Goal: Task Accomplishment & Management: Manage account settings

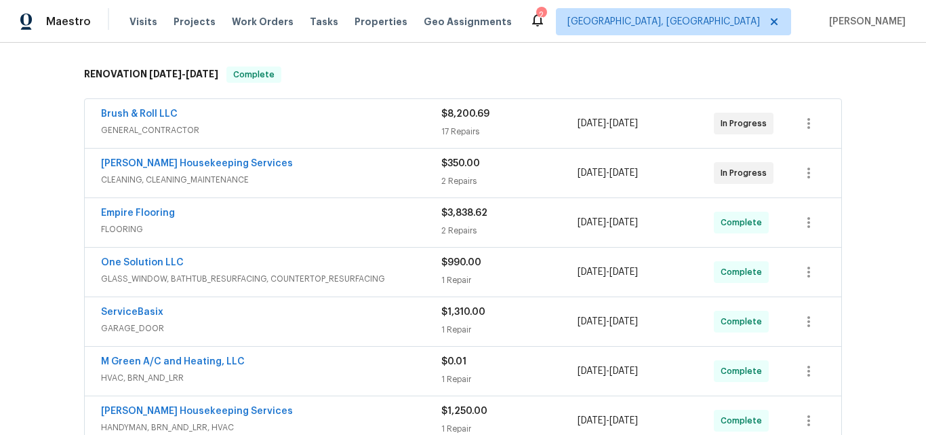
scroll to position [203, 0]
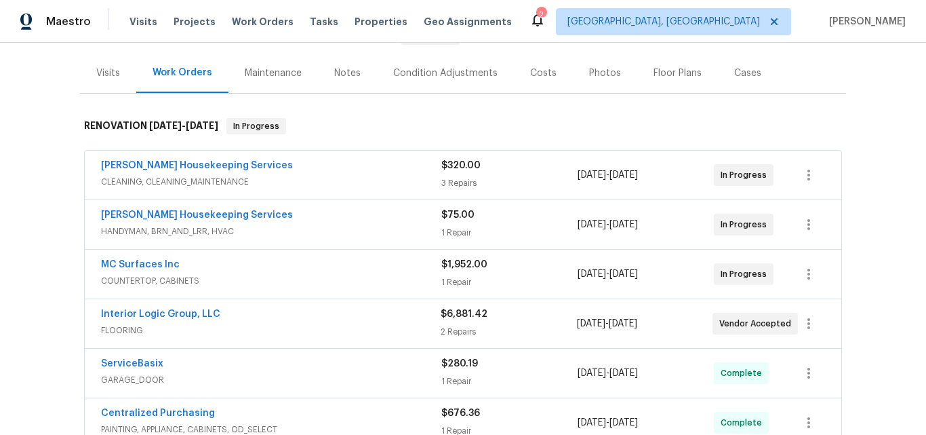
scroll to position [203, 0]
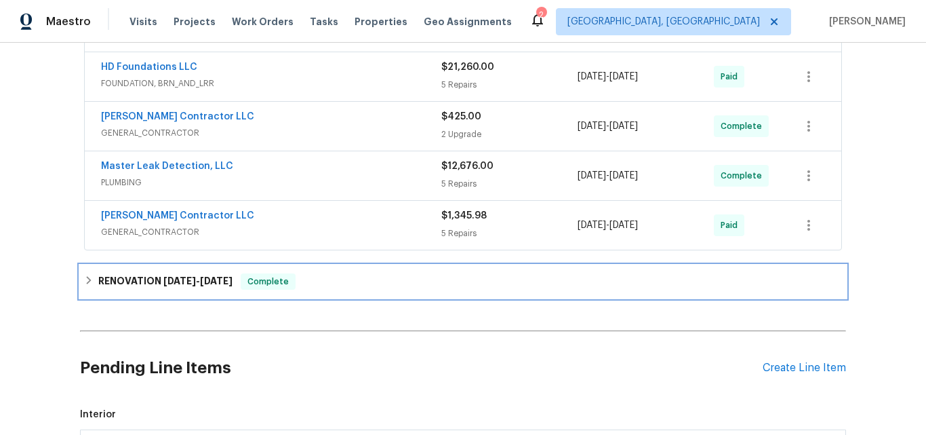
click at [149, 283] on h6 "RENOVATION 8/11/25 - 8/11/25" at bounding box center [165, 281] width 134 height 16
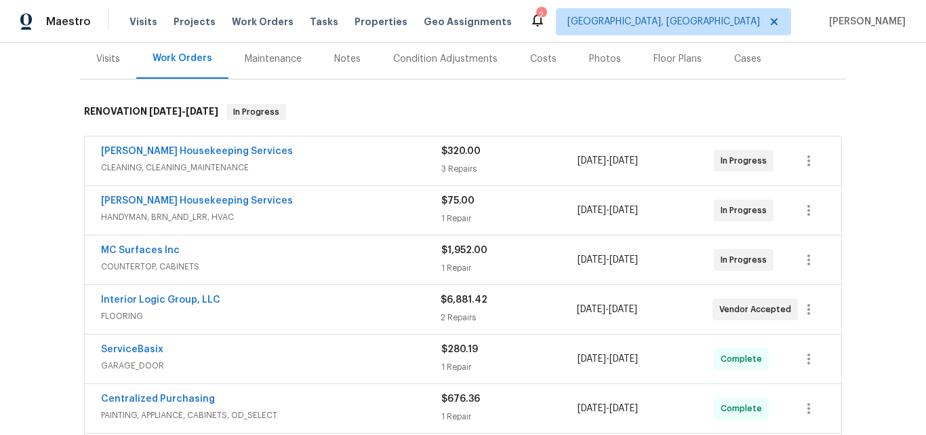
scroll to position [136, 0]
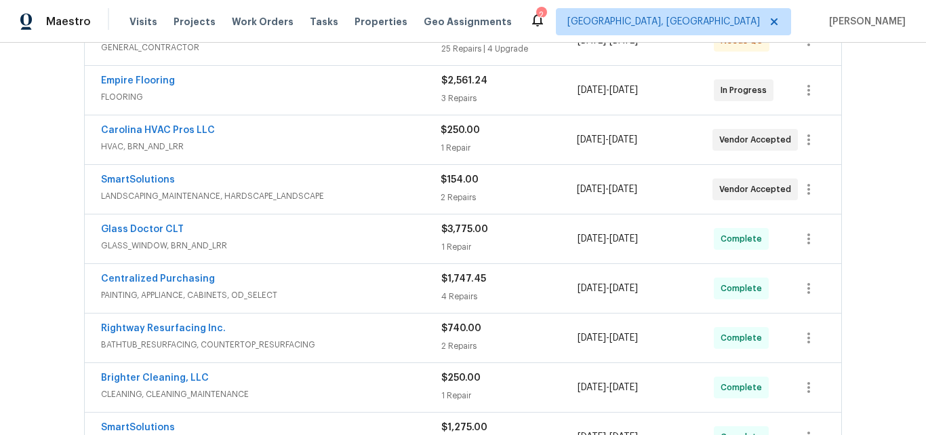
scroll to position [355, 0]
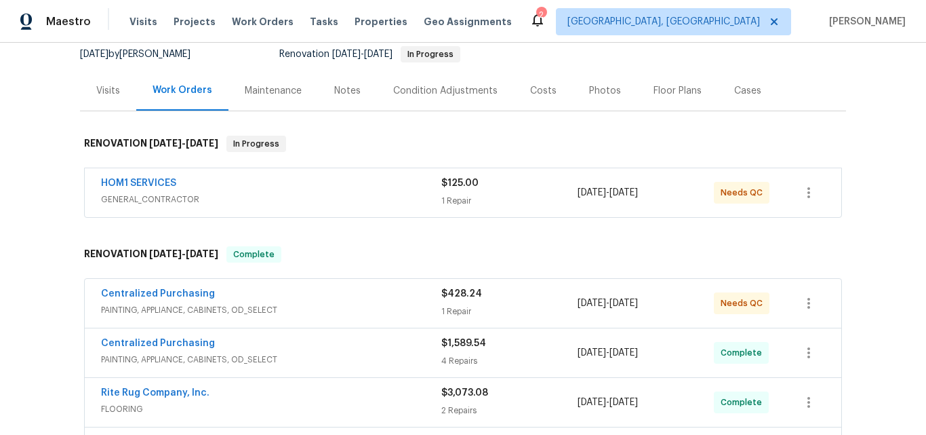
scroll to position [136, 0]
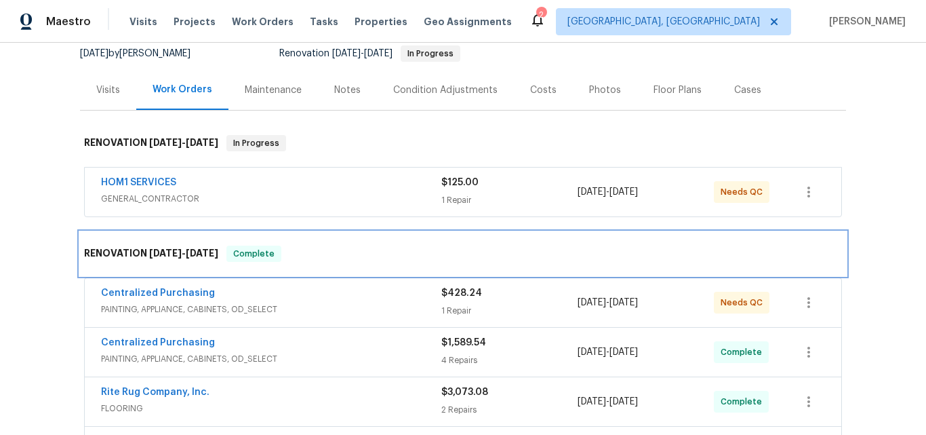
click at [149, 248] on span "8/28/25" at bounding box center [165, 252] width 33 height 9
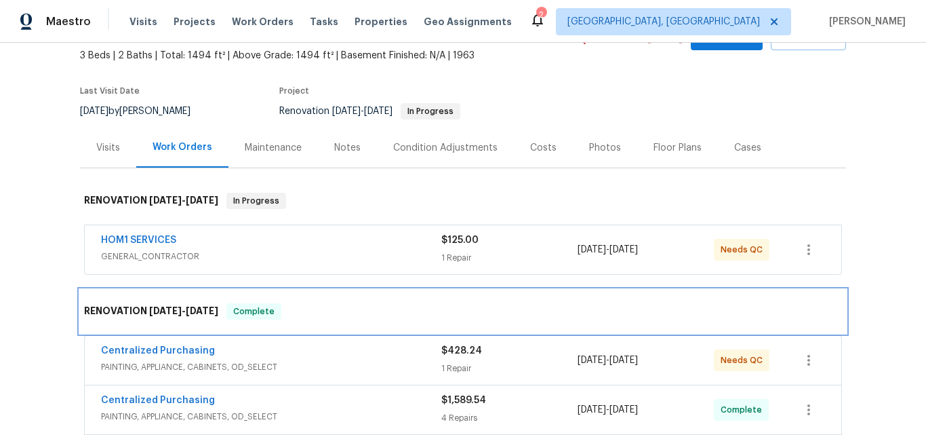
scroll to position [68, 0]
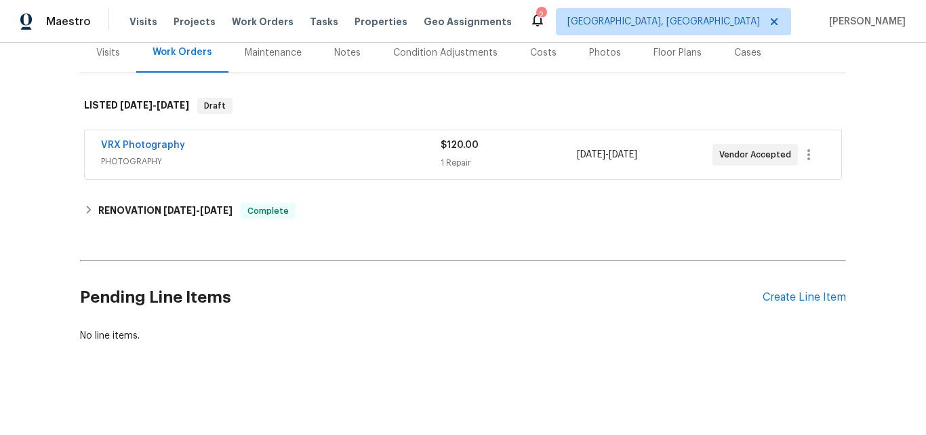
scroll to position [183, 0]
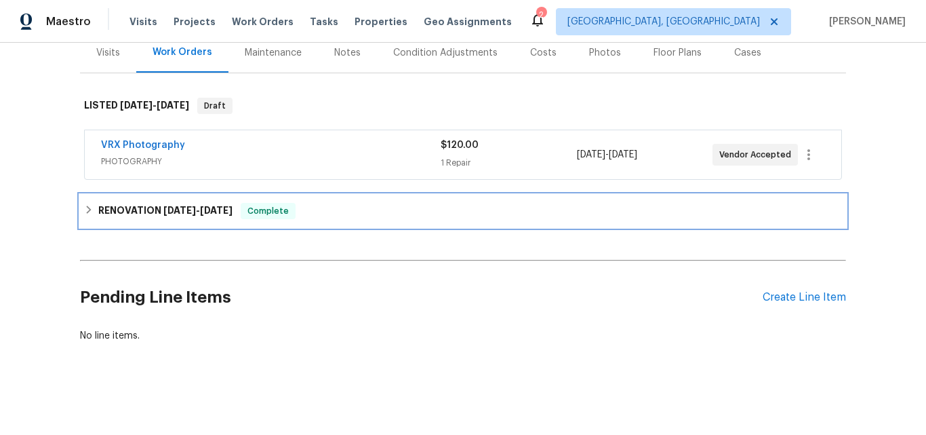
click at [152, 208] on h6 "RENOVATION [DATE] - [DATE]" at bounding box center [165, 211] width 134 height 16
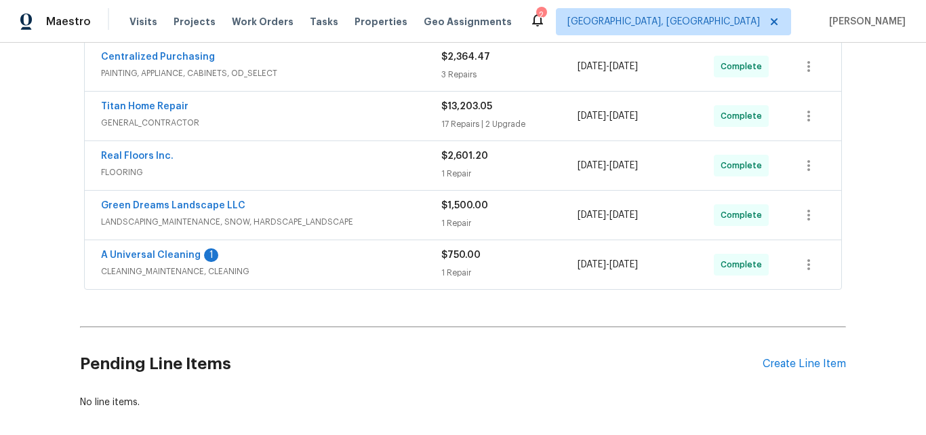
scroll to position [522, 0]
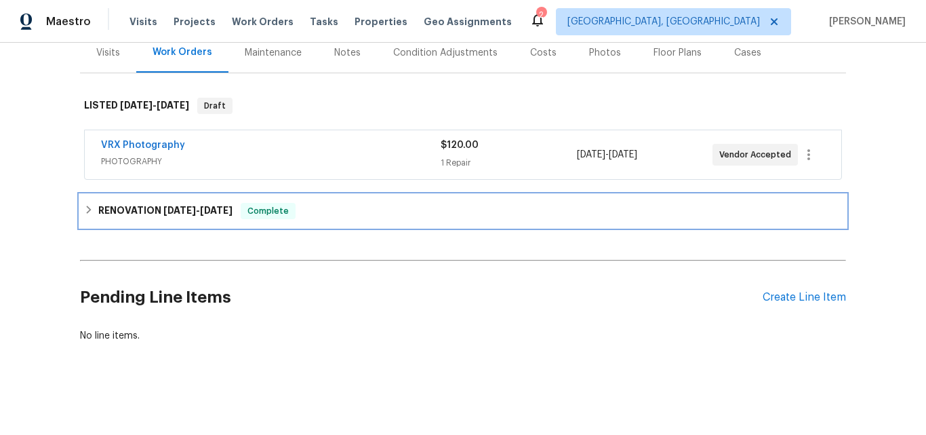
click at [156, 203] on h6 "RENOVATION 8/26/25 - 9/11/25" at bounding box center [165, 211] width 134 height 16
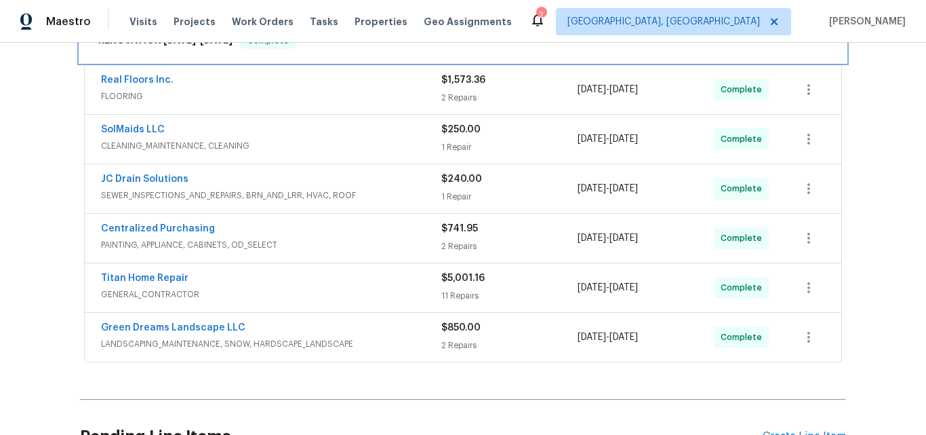
scroll to position [319, 0]
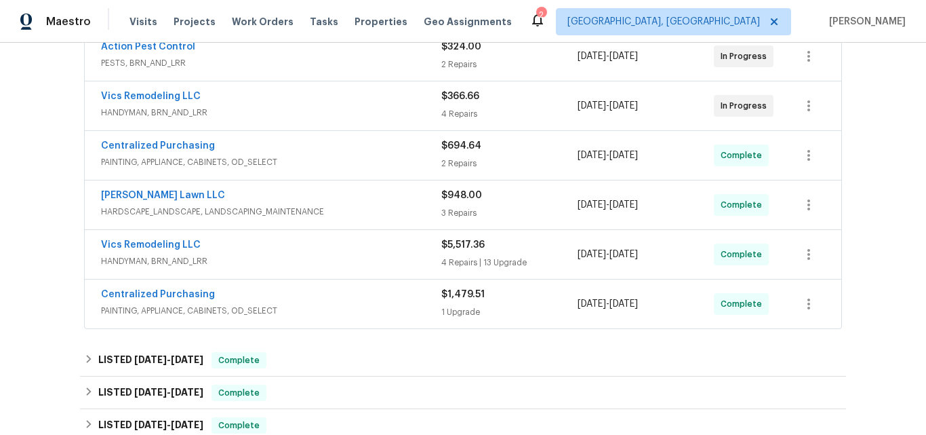
scroll to position [287, 0]
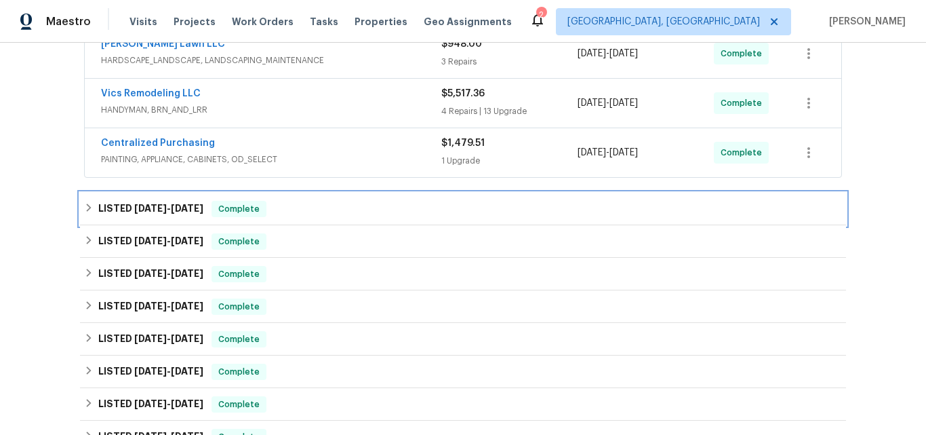
click at [153, 205] on span "8/21/25" at bounding box center [150, 207] width 33 height 9
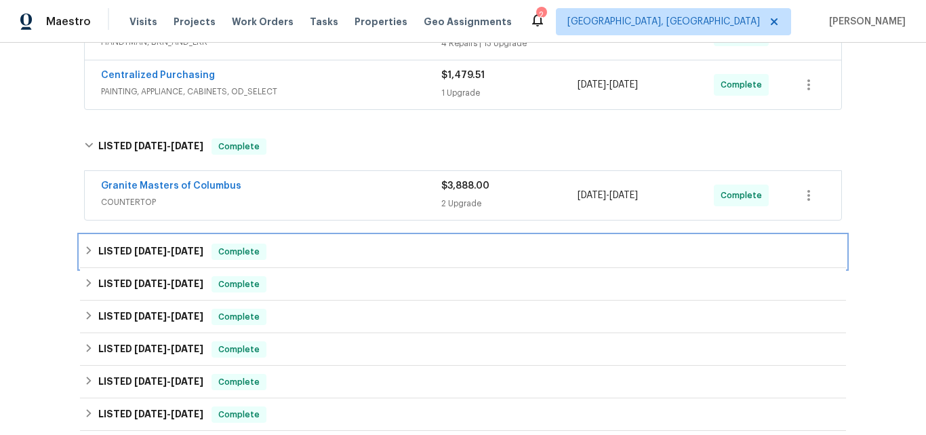
click at [136, 254] on span "8/21/25" at bounding box center [150, 250] width 33 height 9
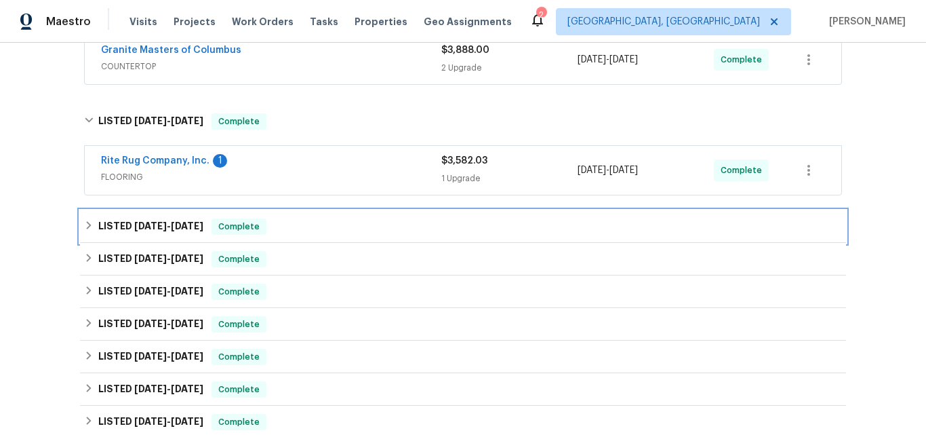
drag, startPoint x: 144, startPoint y: 226, endPoint x: 195, endPoint y: 187, distance: 64.4
click at [144, 225] on span "6/20/25" at bounding box center [150, 225] width 33 height 9
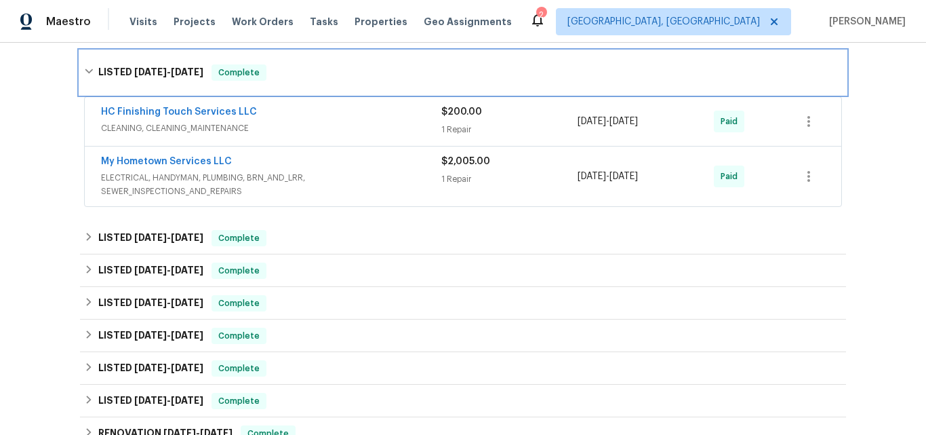
scroll to position [762, 0]
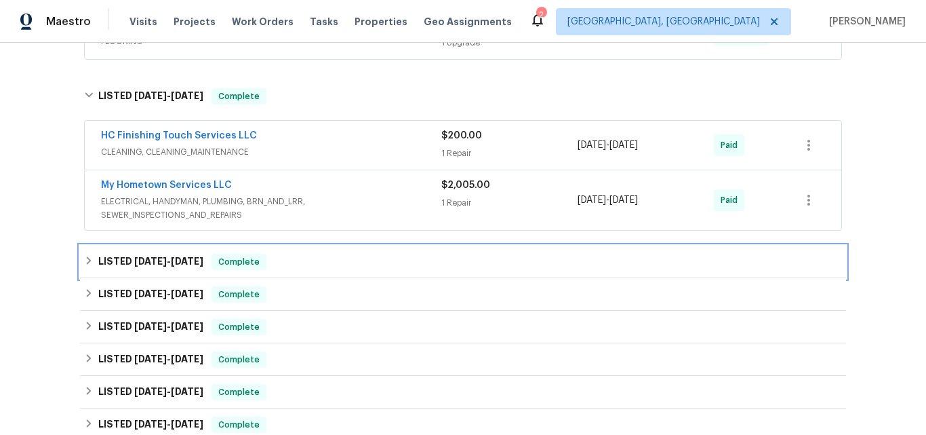
click at [118, 261] on h6 "LISTED 6/2/25 - 6/5/25" at bounding box center [150, 262] width 105 height 16
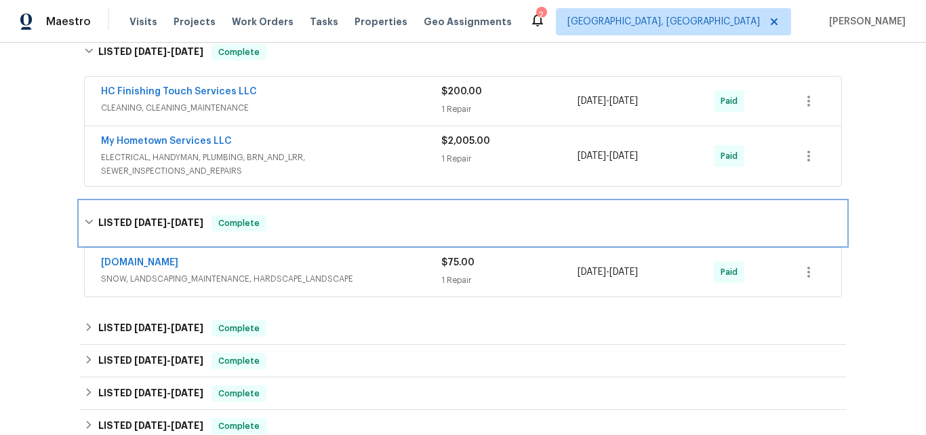
scroll to position [829, 0]
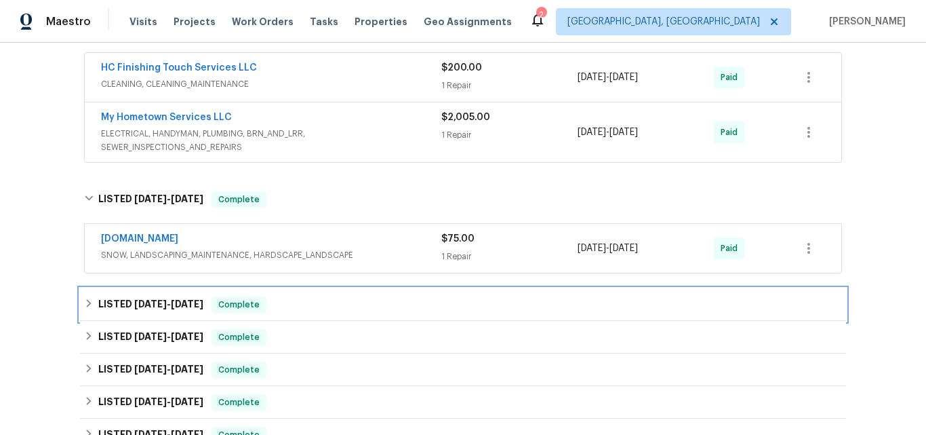
click at [125, 303] on h6 "LISTED 5/19/25 - 5/21/25" at bounding box center [150, 304] width 105 height 16
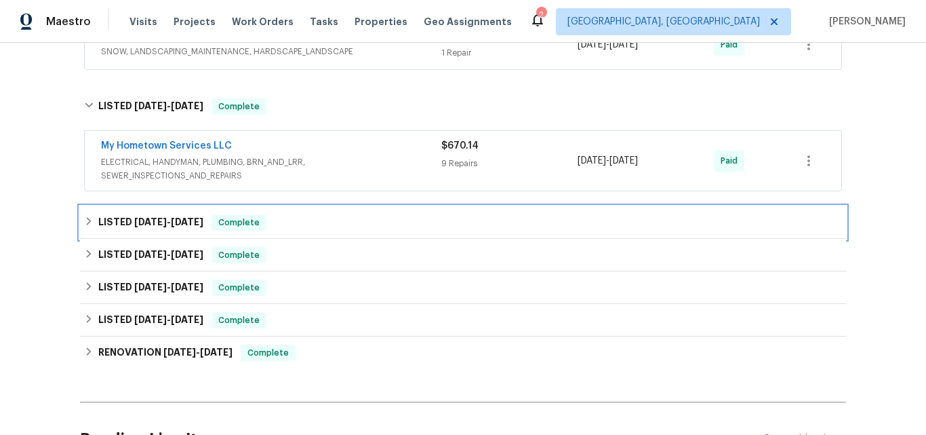
click at [120, 229] on h6 "LISTED 4/29/25 - 5/6/25" at bounding box center [150, 222] width 105 height 16
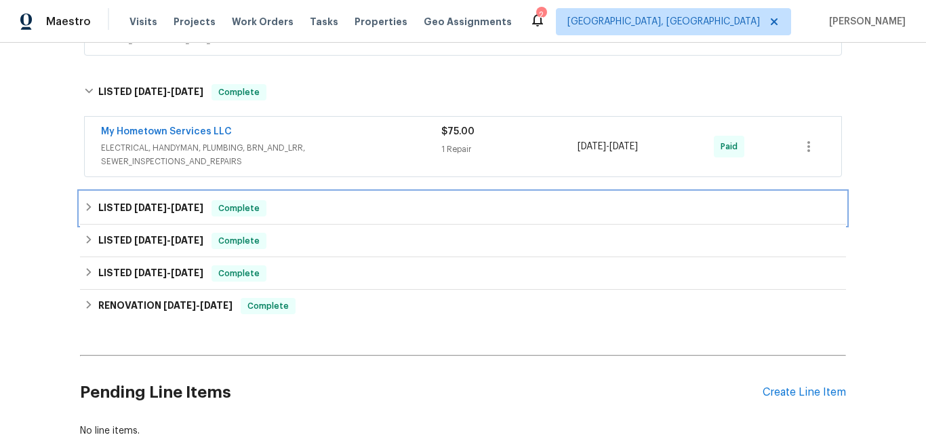
click at [134, 203] on span "4/7/25" at bounding box center [150, 207] width 33 height 9
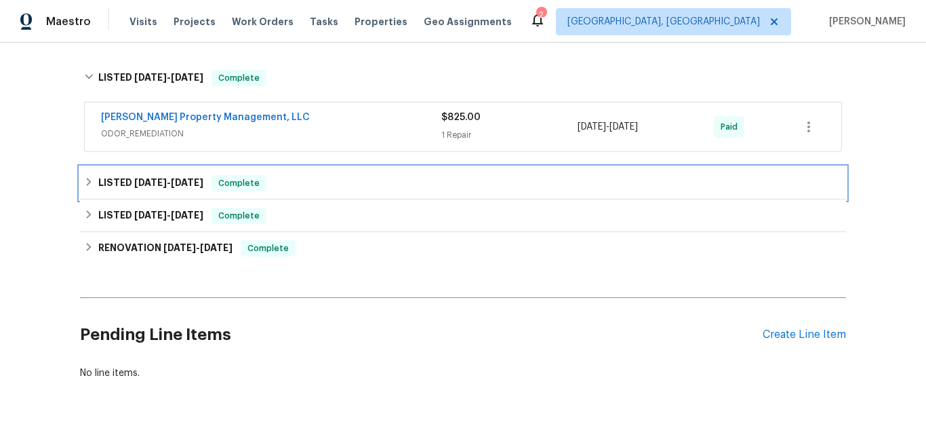
click at [125, 182] on h6 "LISTED 4/2/25 - 4/4/25" at bounding box center [150, 183] width 105 height 16
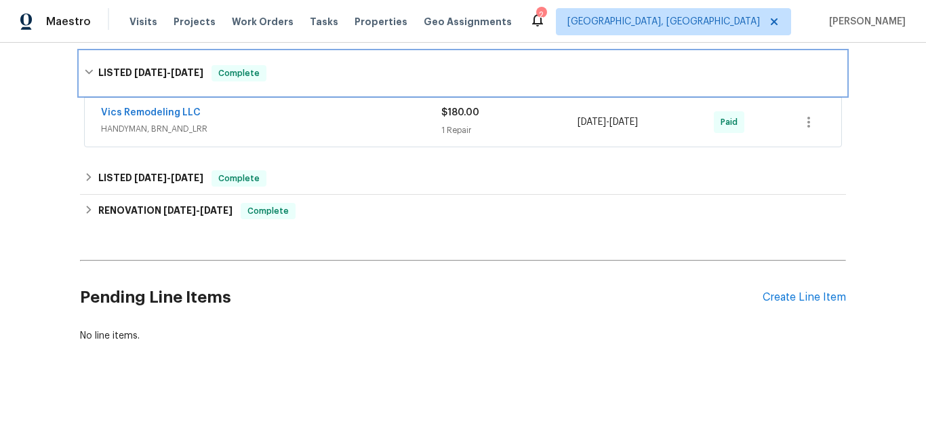
scroll to position [1430, 0]
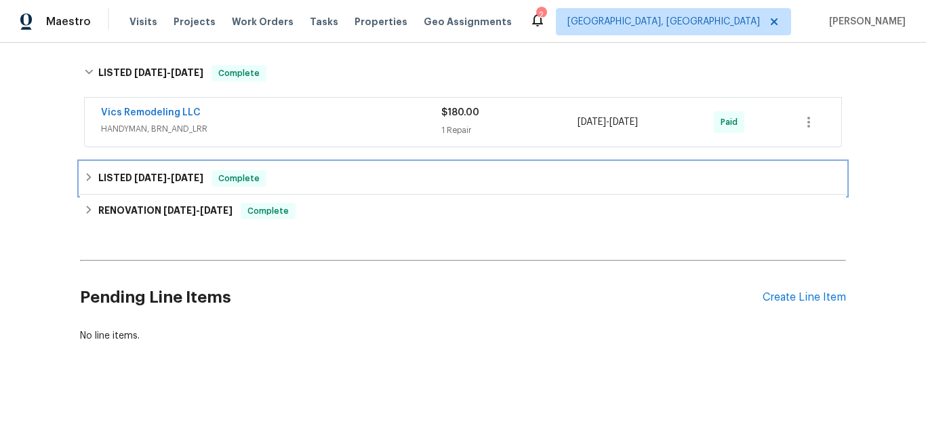
click at [128, 176] on h6 "LISTED 3/29/25 - 4/1/25" at bounding box center [150, 178] width 105 height 16
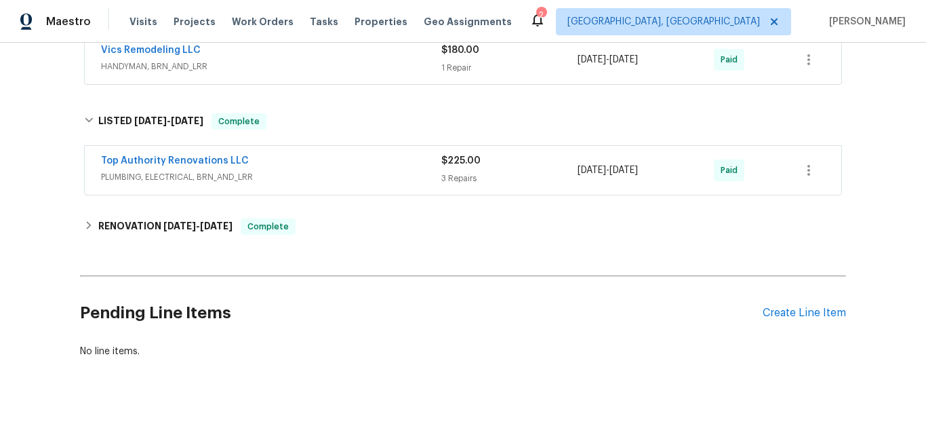
scroll to position [1497, 0]
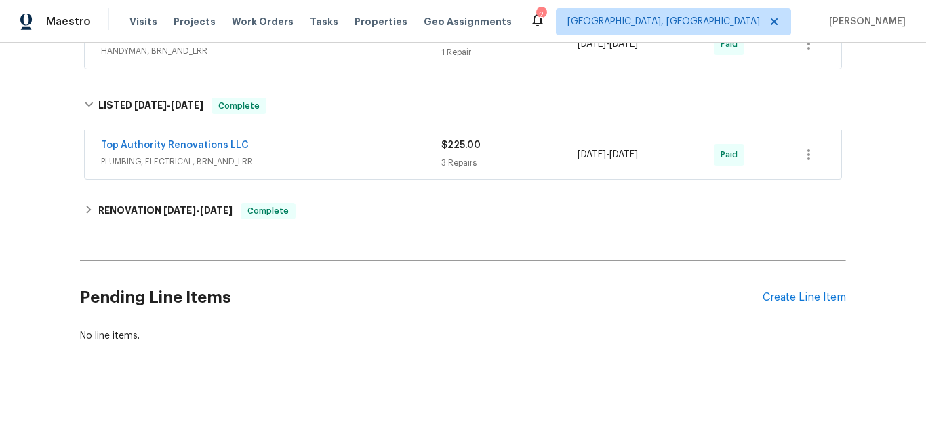
click at [125, 271] on h2 "Pending Line Items" at bounding box center [421, 297] width 683 height 63
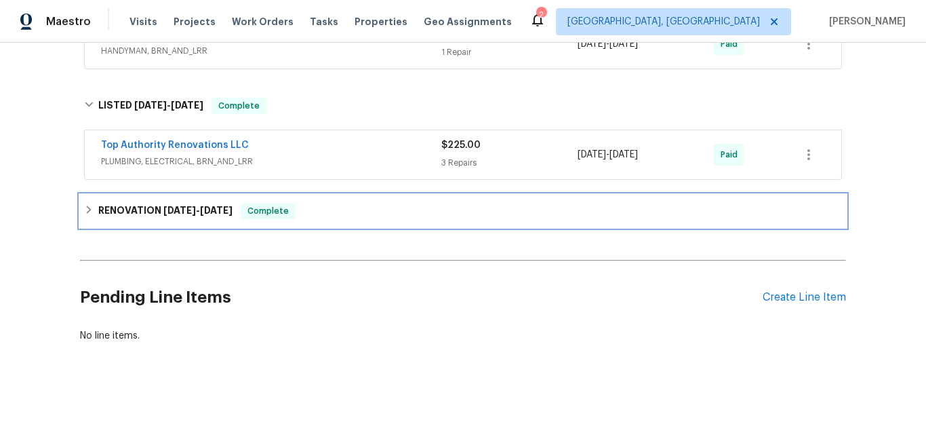
click at [133, 216] on h6 "RENOVATION 3/3/25 - 3/18/25" at bounding box center [165, 211] width 134 height 16
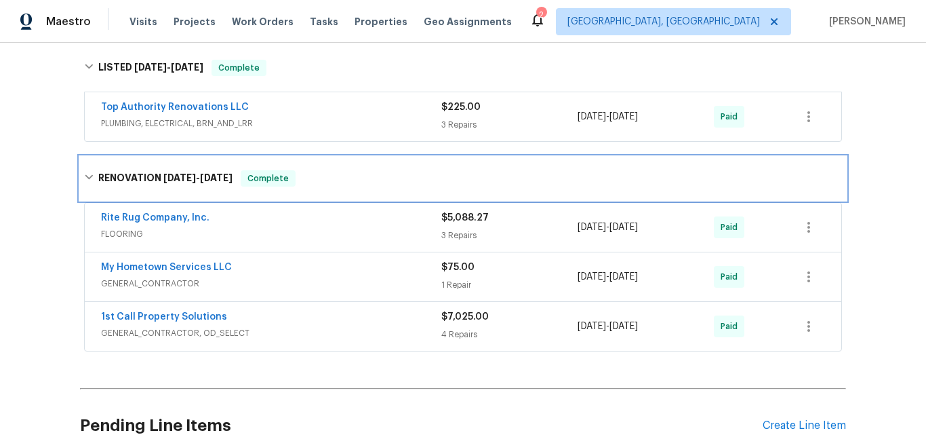
scroll to position [1560, 0]
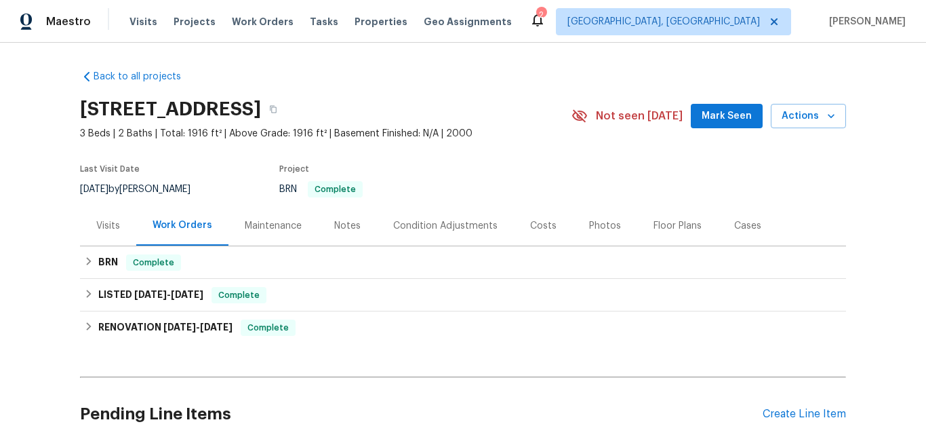
scroll to position [68, 0]
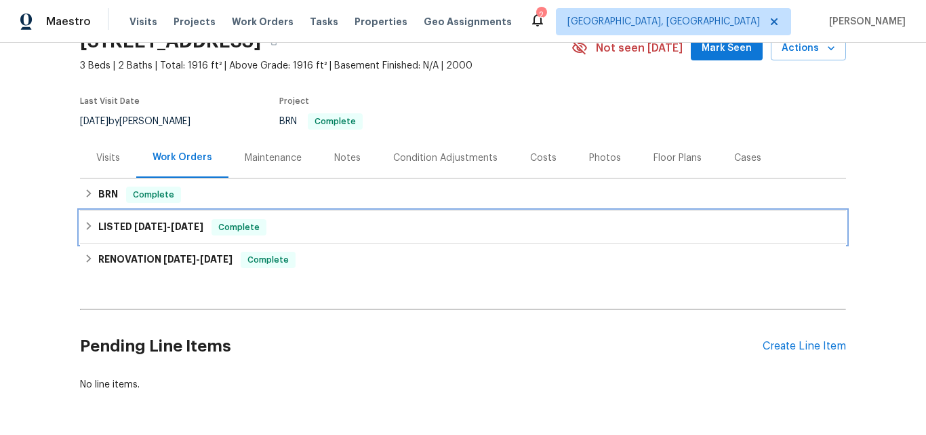
click at [120, 227] on h6 "LISTED 7/2/25 - 7/6/25" at bounding box center [150, 227] width 105 height 16
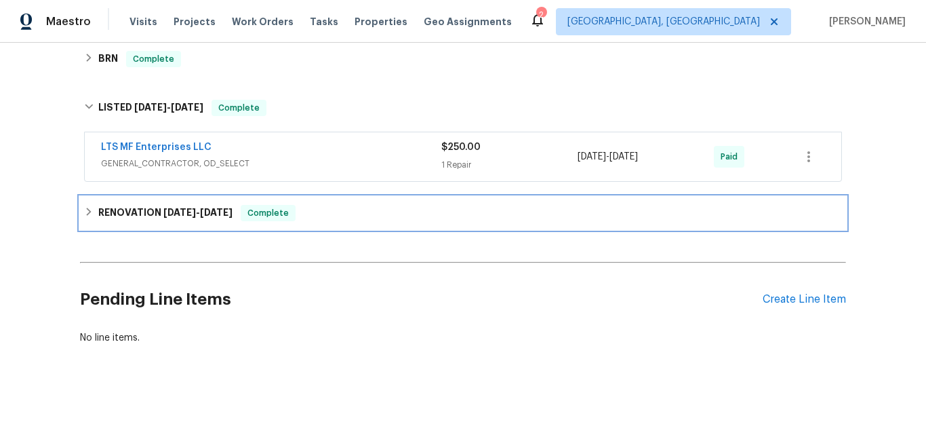
drag, startPoint x: 149, startPoint y: 216, endPoint x: 176, endPoint y: 202, distance: 31.2
click at [148, 216] on h6 "RENOVATION 6/2/25 - 6/13/25" at bounding box center [165, 213] width 134 height 16
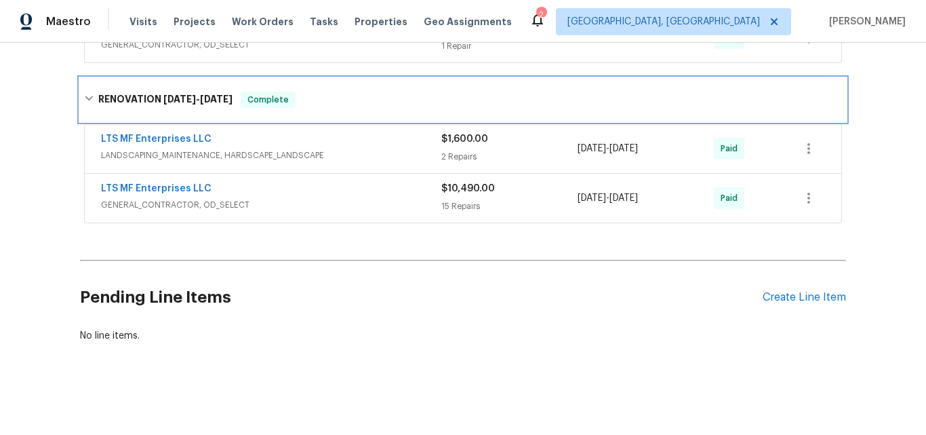
scroll to position [332, 0]
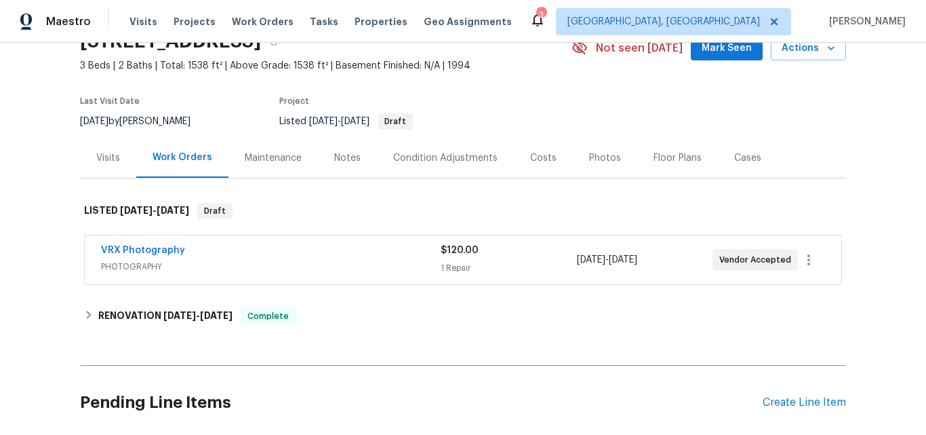
scroll to position [183, 0]
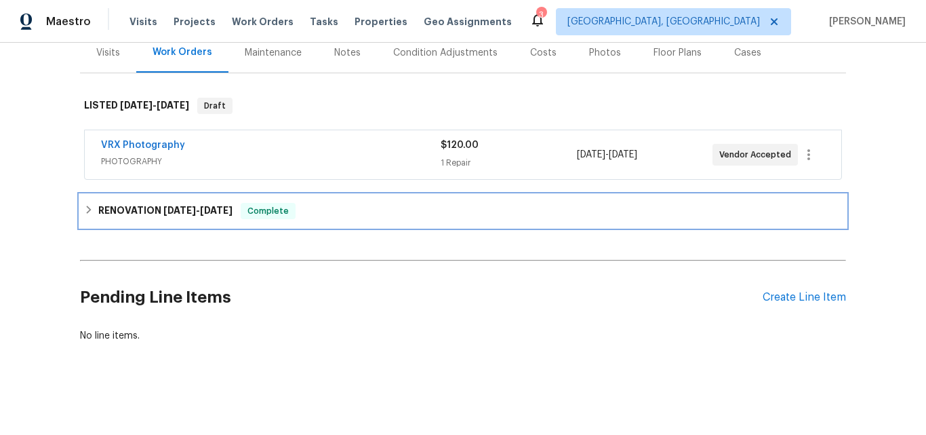
click at [140, 203] on h6 "RENOVATION [DATE] - [DATE]" at bounding box center [165, 211] width 134 height 16
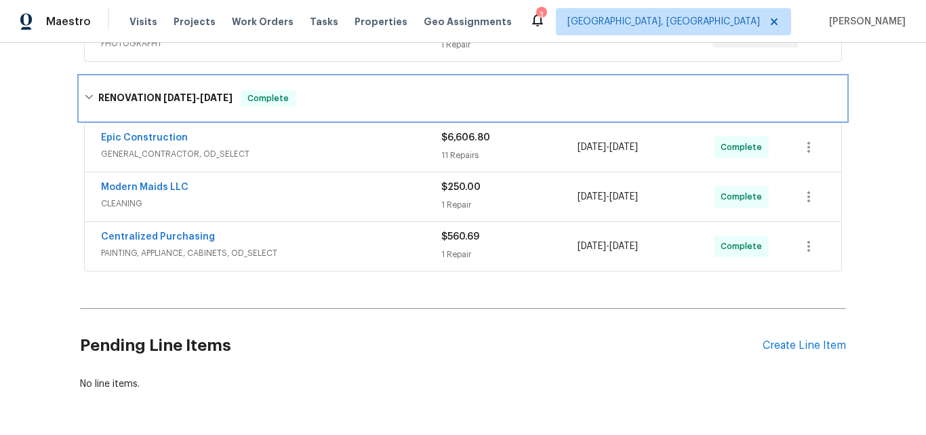
scroll to position [319, 0]
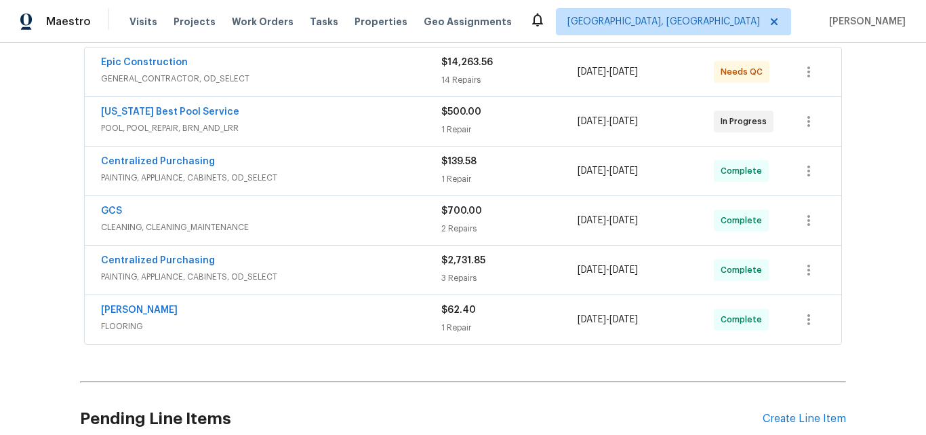
scroll to position [271, 0]
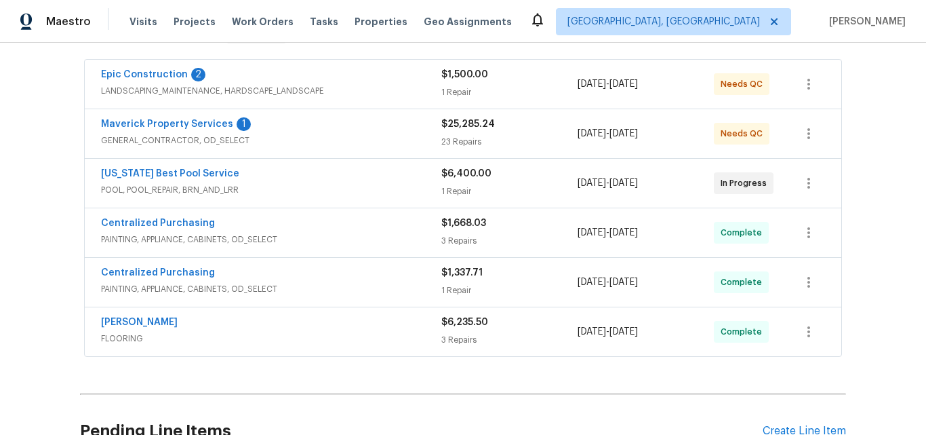
scroll to position [287, 0]
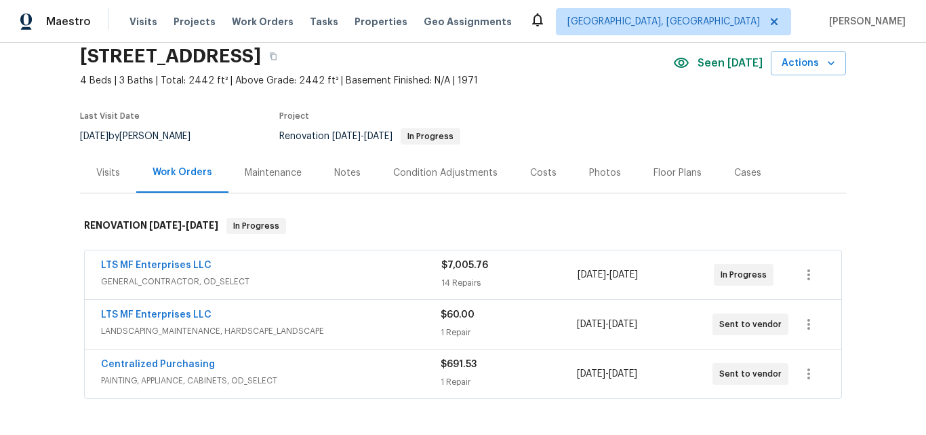
scroll to position [136, 0]
